Goal: Find contact information: Find contact information

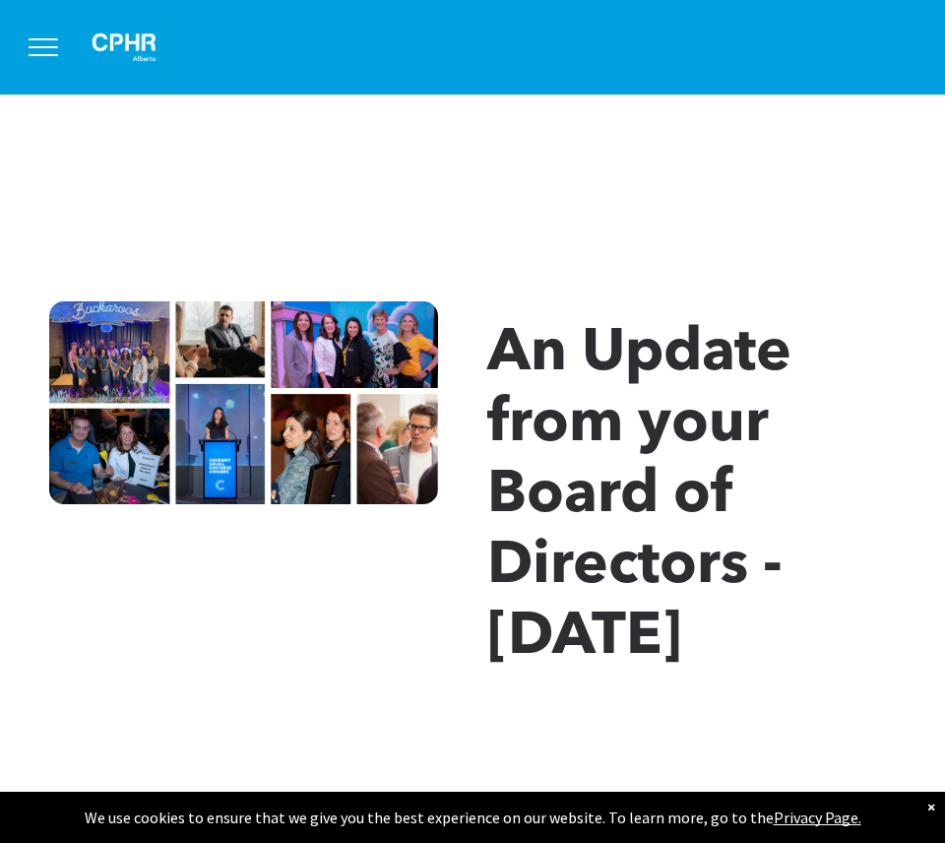
click at [49, 50] on button "menu" at bounding box center [43, 47] width 51 height 51
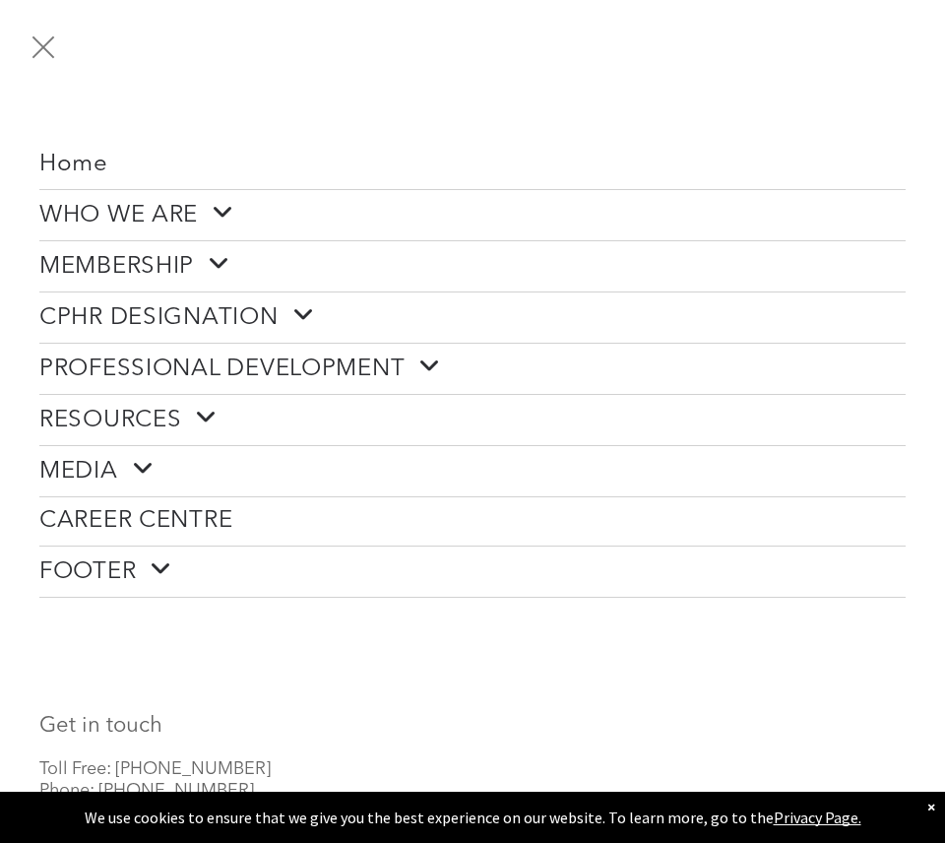
click at [218, 209] on span at bounding box center [216, 213] width 36 height 26
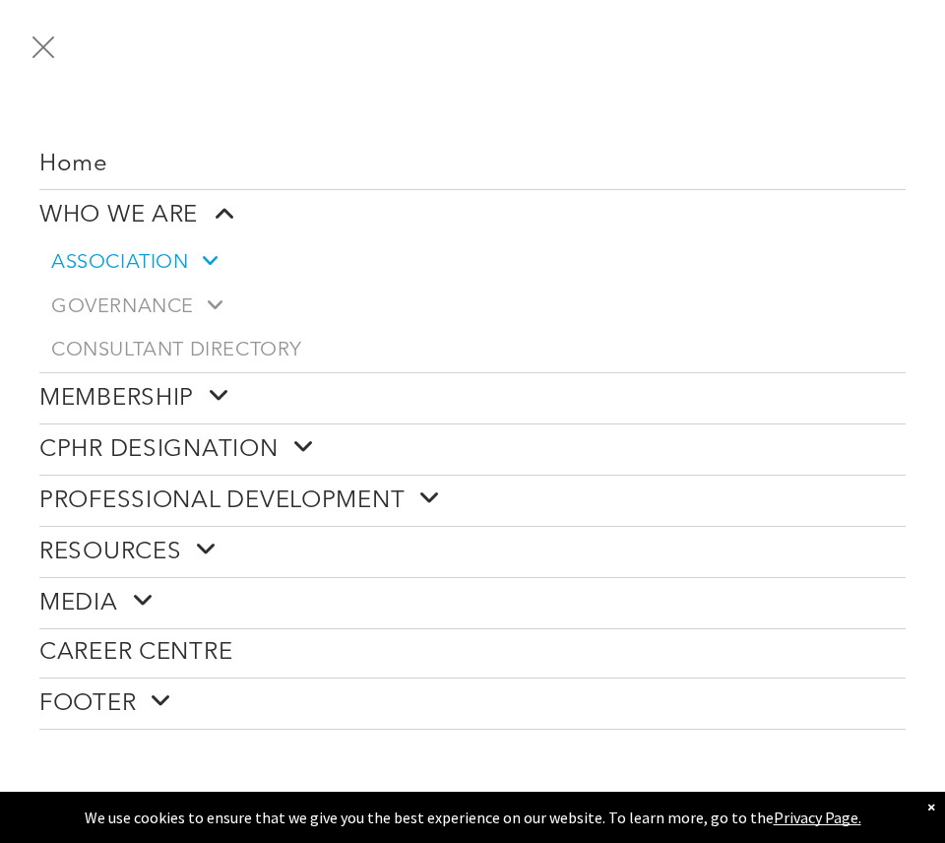
click at [217, 265] on span at bounding box center [203, 260] width 28 height 21
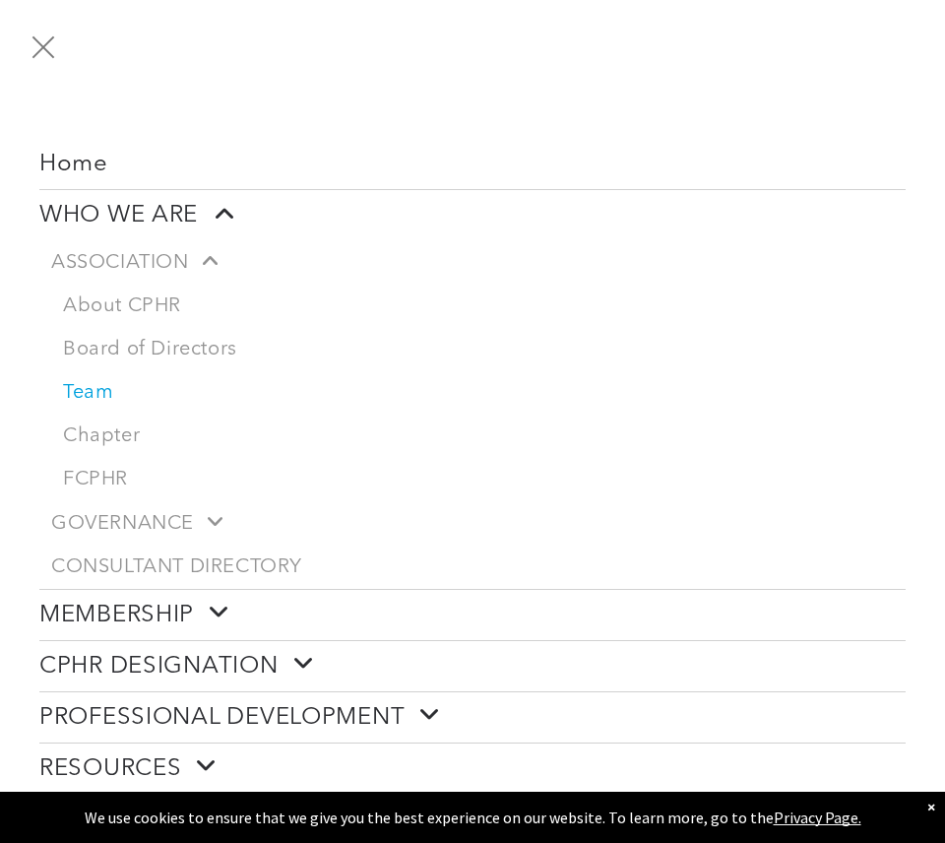
click at [98, 385] on link "Team" at bounding box center [478, 392] width 855 height 43
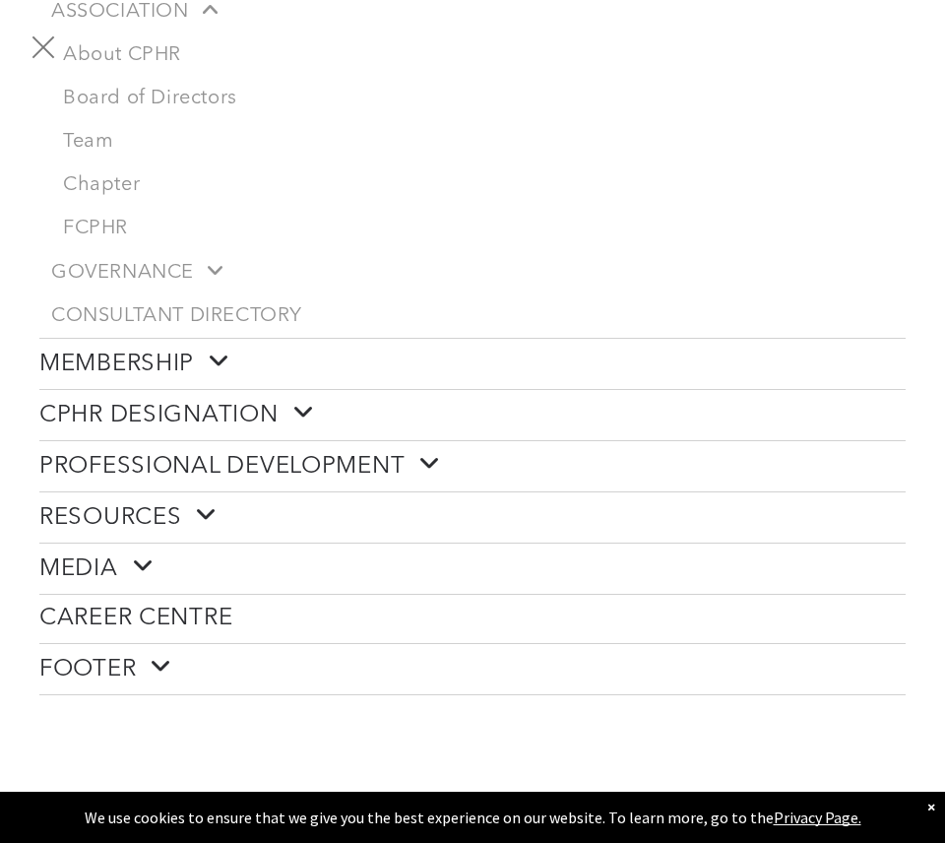
scroll to position [291, 0]
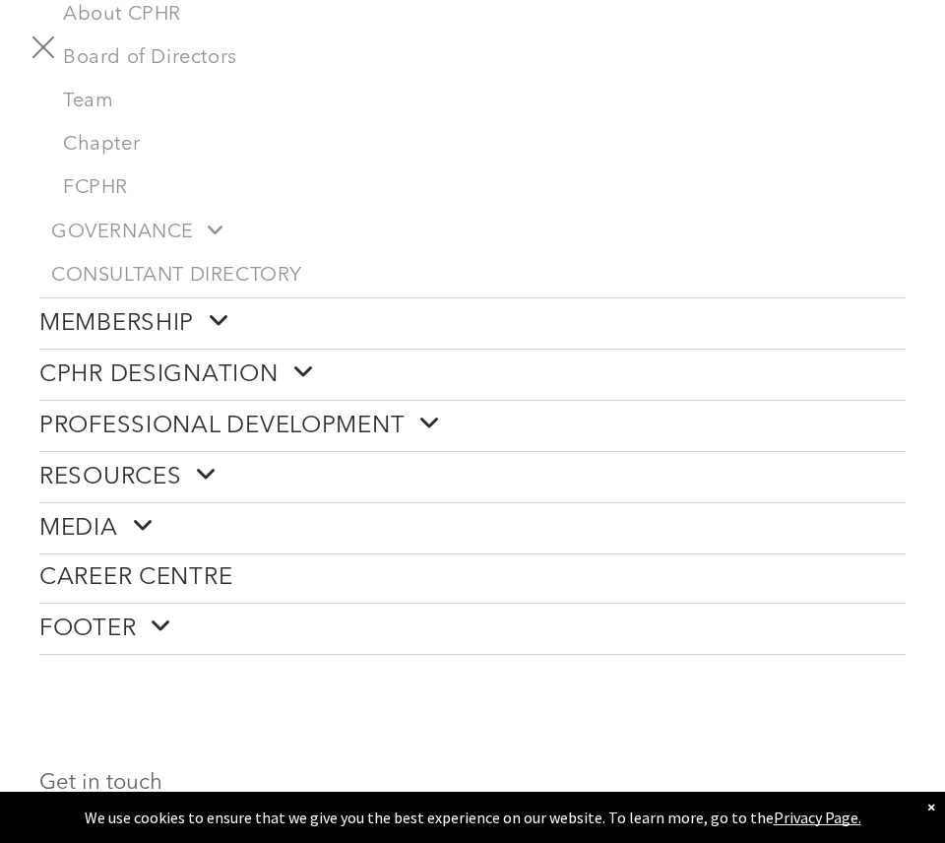
click at [327, 420] on span "PROFESSIONAL DEVELOPMENT" at bounding box center [240, 426] width 402 height 31
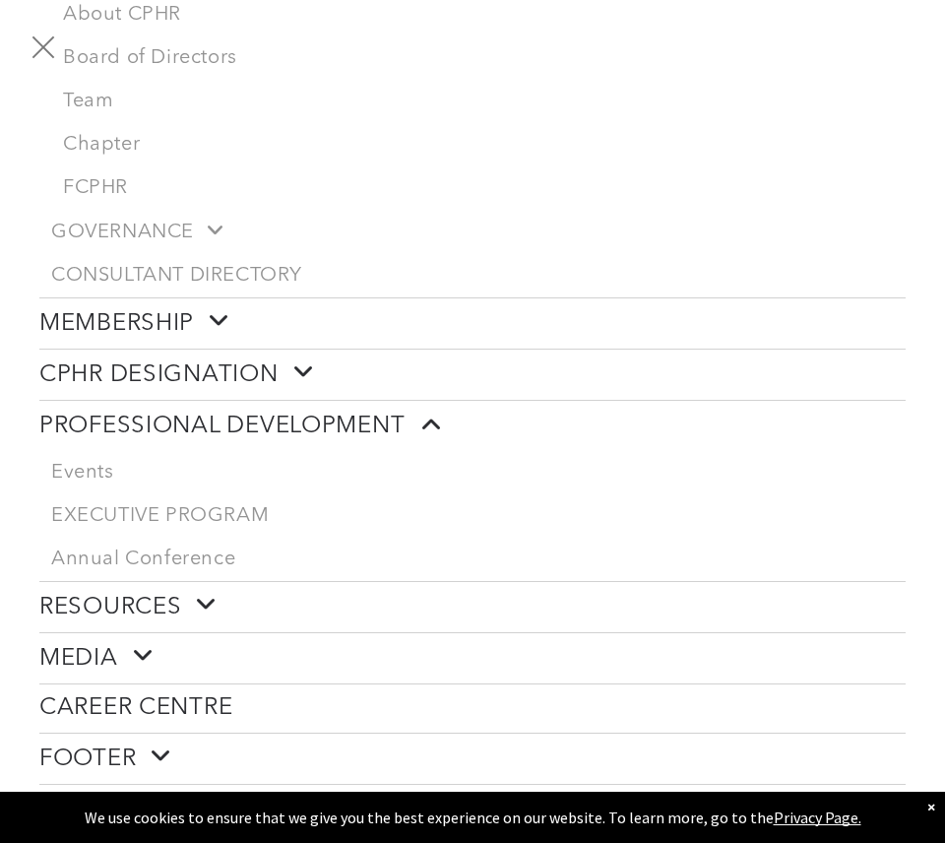
click at [157, 602] on span "RESOURCES" at bounding box center [128, 607] width 178 height 31
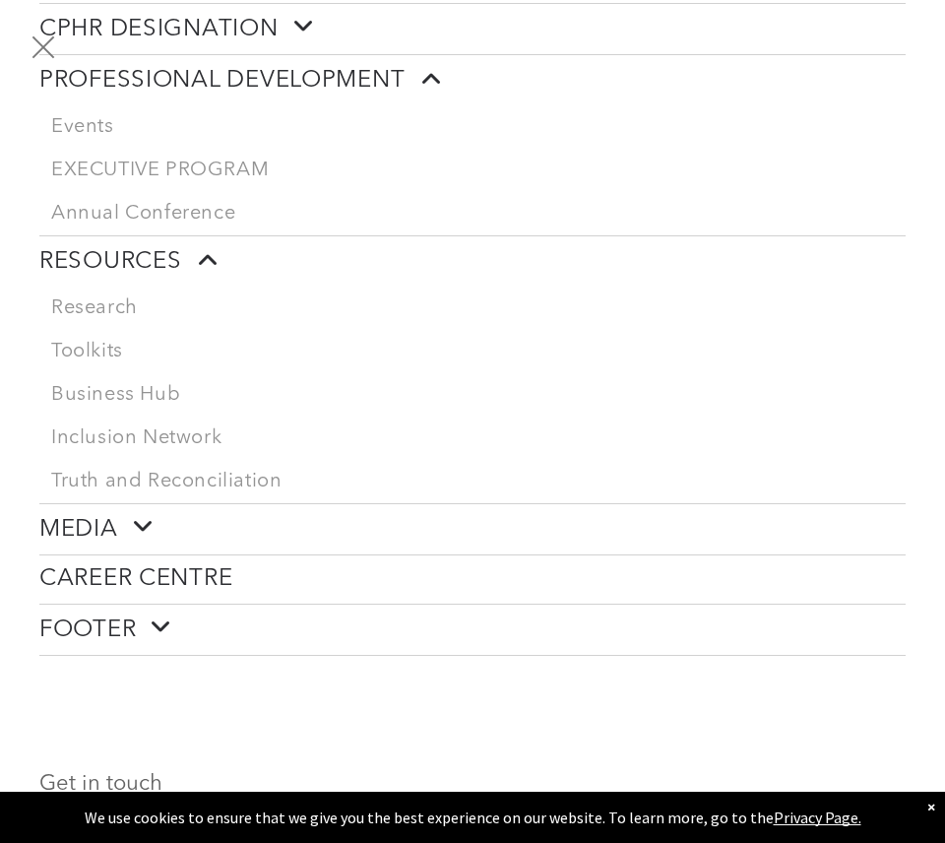
scroll to position [0, 0]
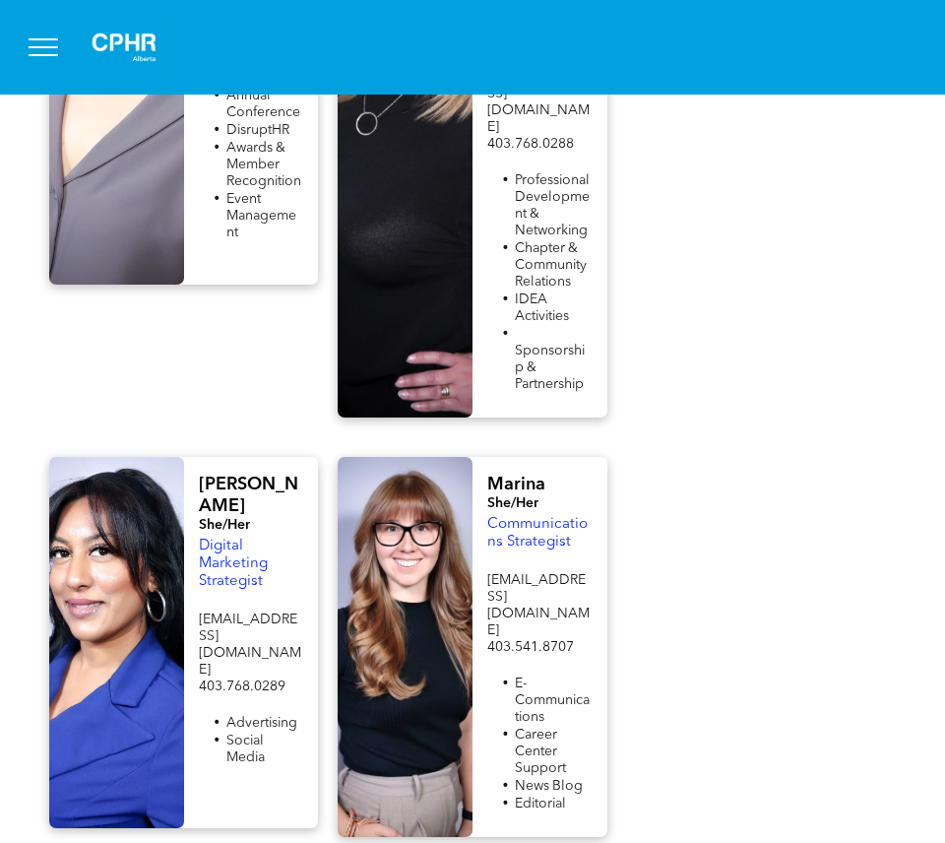
scroll to position [2634, 0]
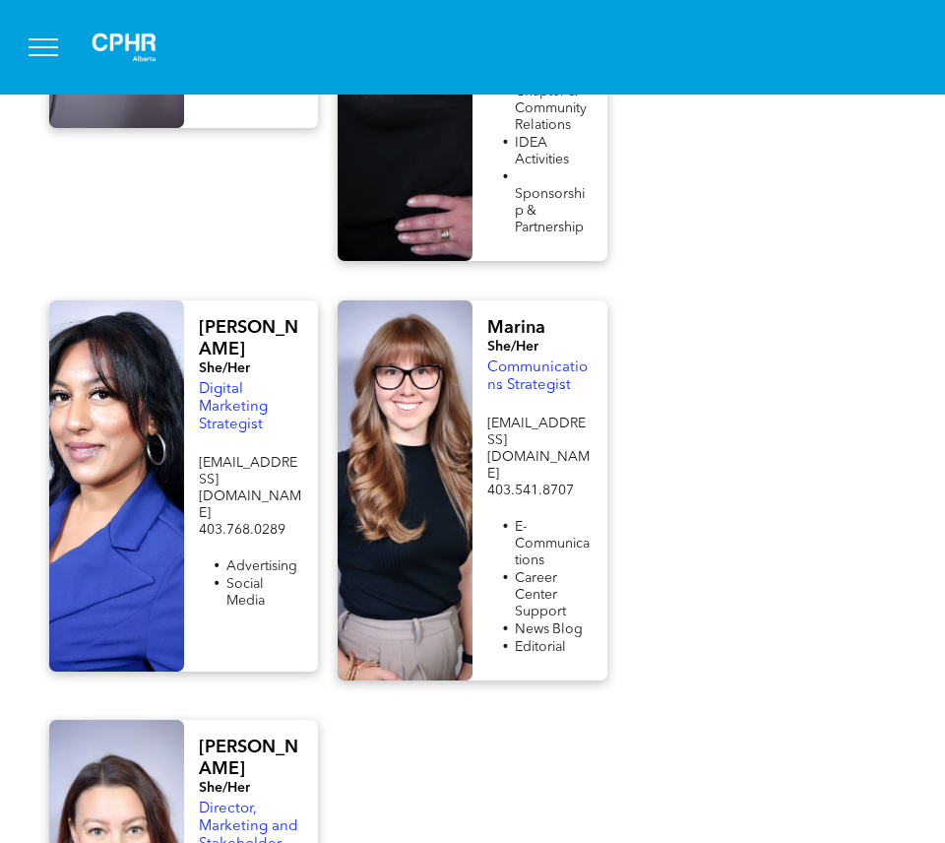
scroll to position [2739, 0]
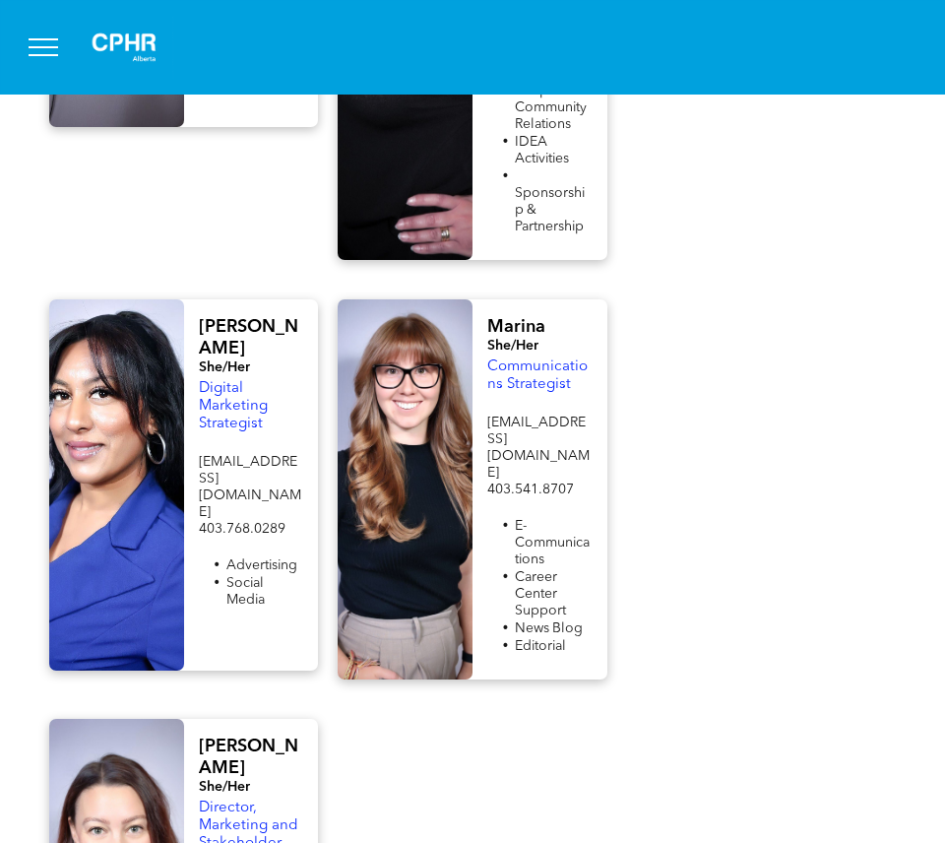
click at [233, 737] on span "Bailey" at bounding box center [248, 756] width 99 height 39
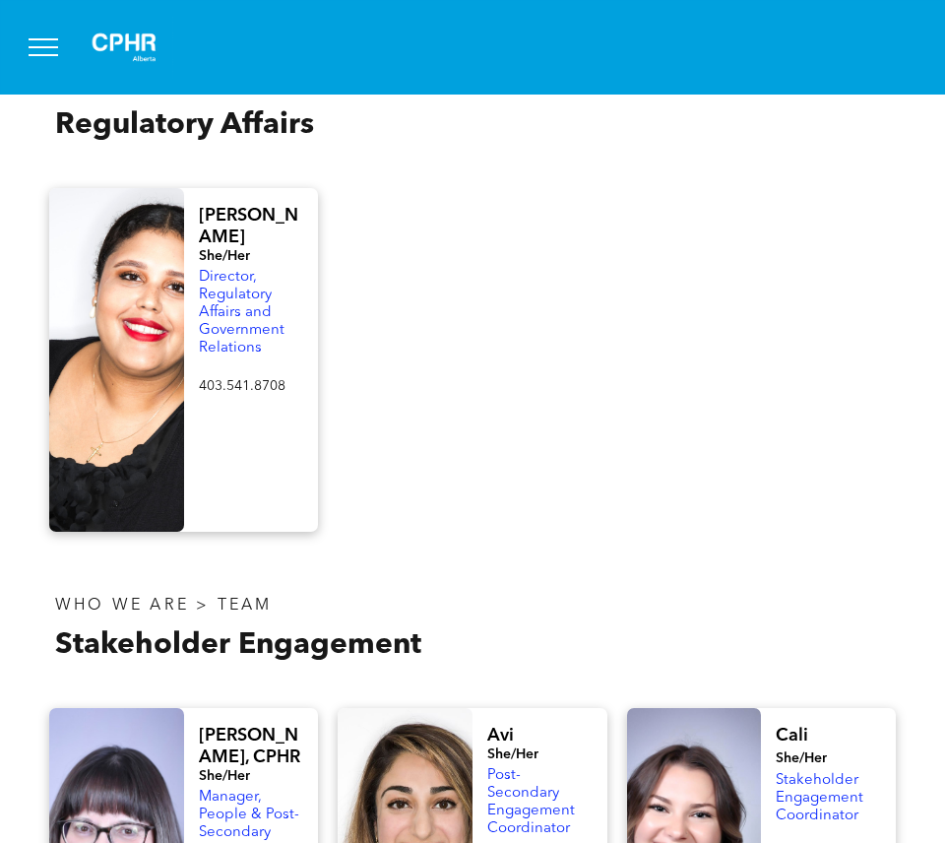
scroll to position [1162, 0]
